Goal: Information Seeking & Learning: Learn about a topic

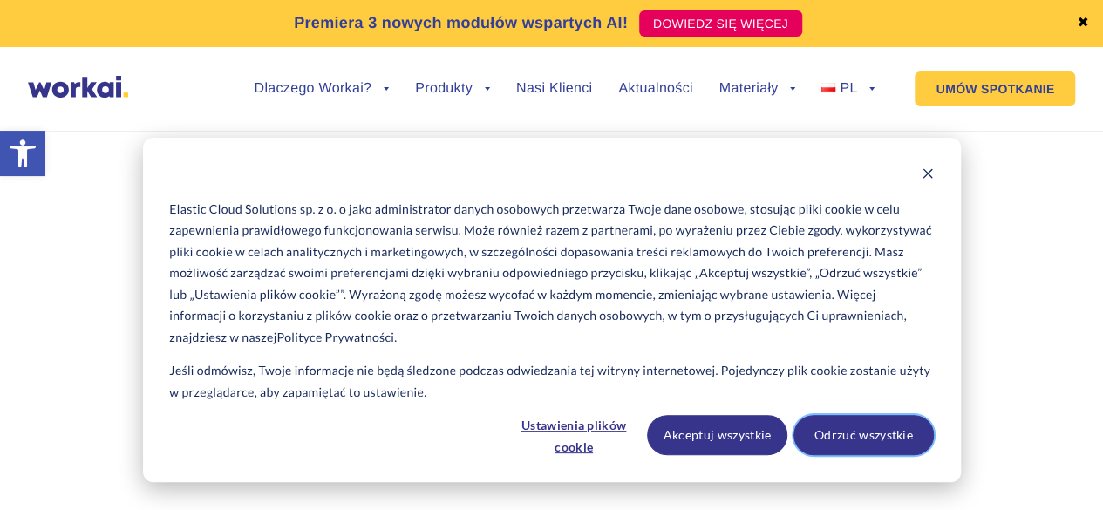
click at [863, 445] on button "Odrzuć wszystkie" at bounding box center [864, 435] width 140 height 40
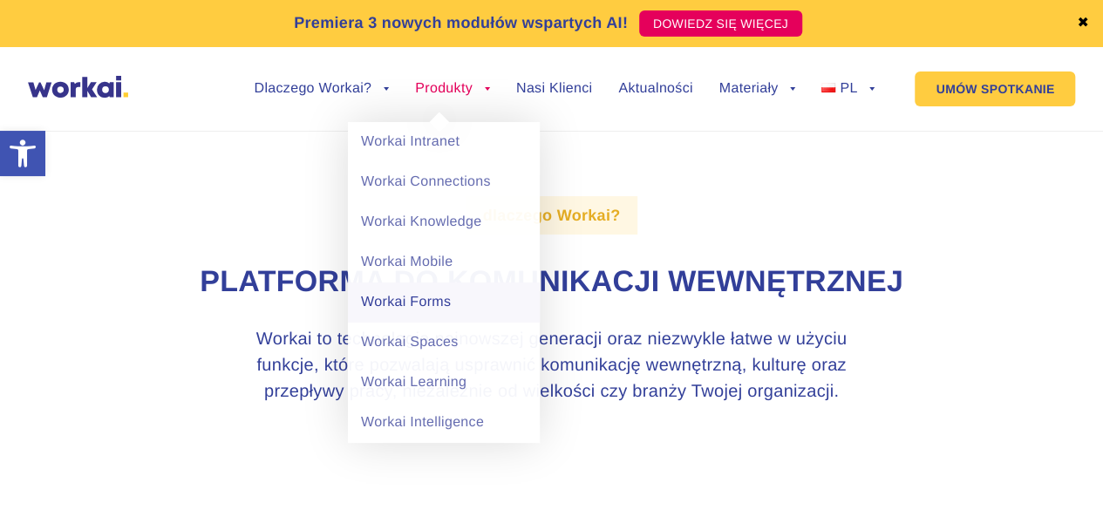
click at [414, 303] on link "Workai Forms" at bounding box center [444, 303] width 192 height 40
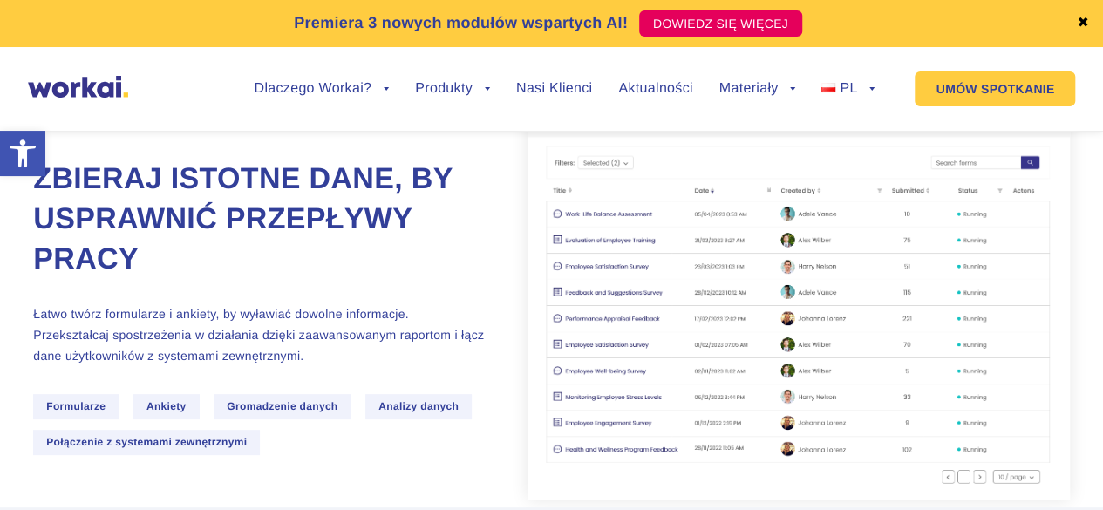
scroll to position [174, 0]
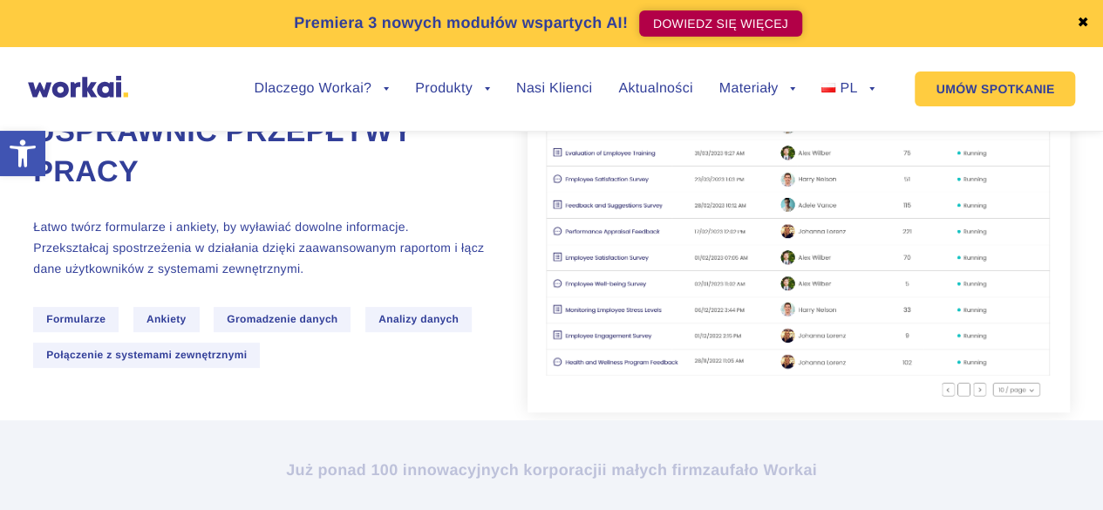
click at [708, 24] on link "DOWIEDZ SIĘ WIĘCEJ" at bounding box center [720, 23] width 163 height 26
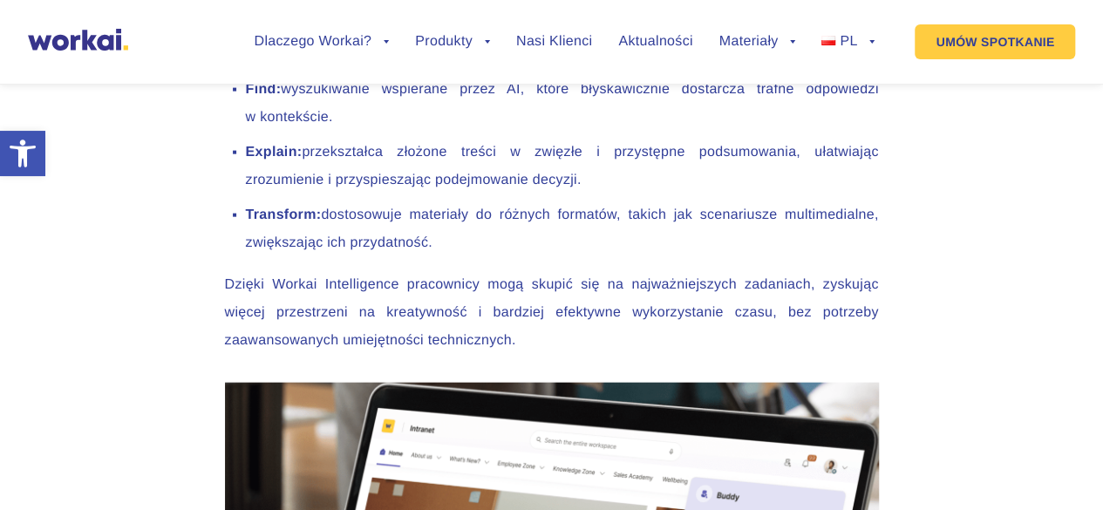
scroll to position [1927, 0]
